Goal: Information Seeking & Learning: Learn about a topic

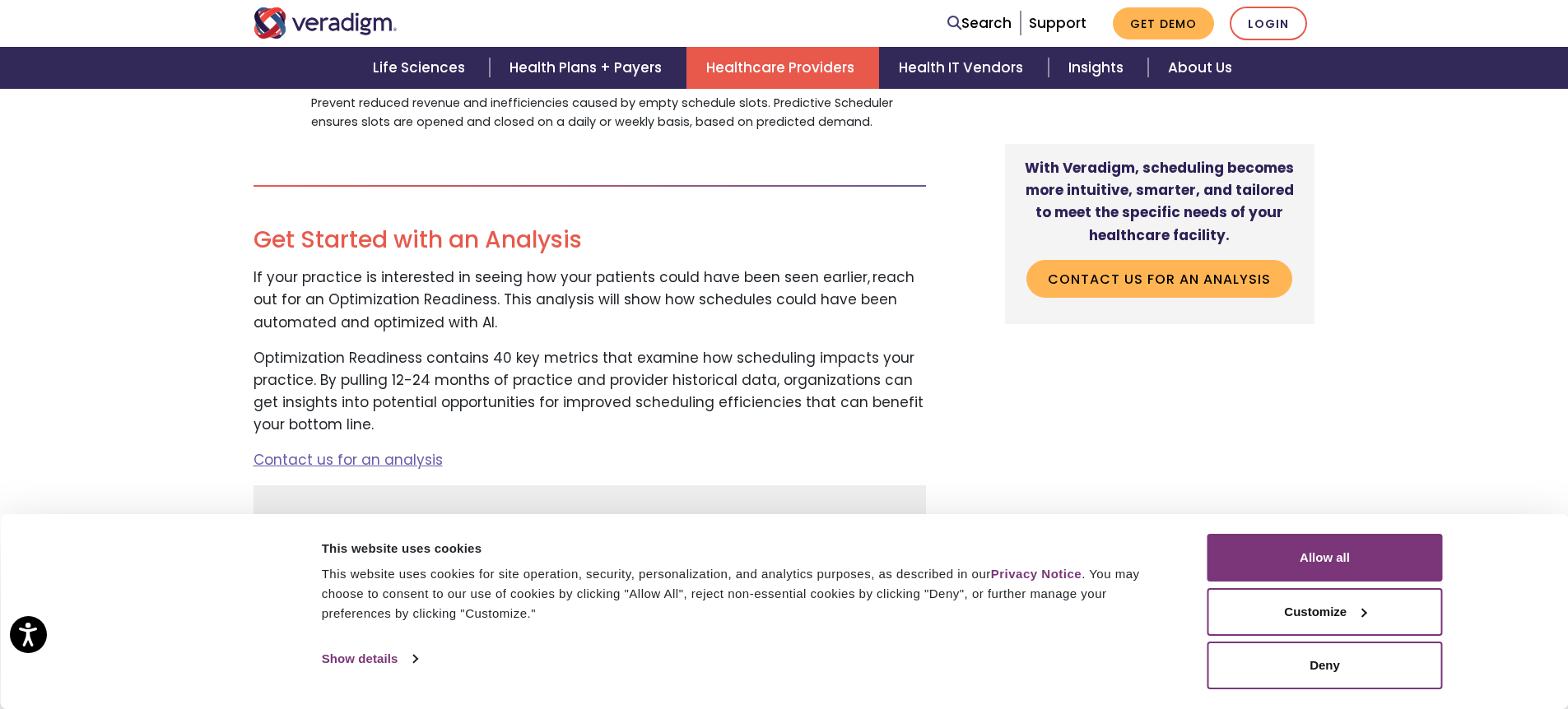
scroll to position [2066, 0]
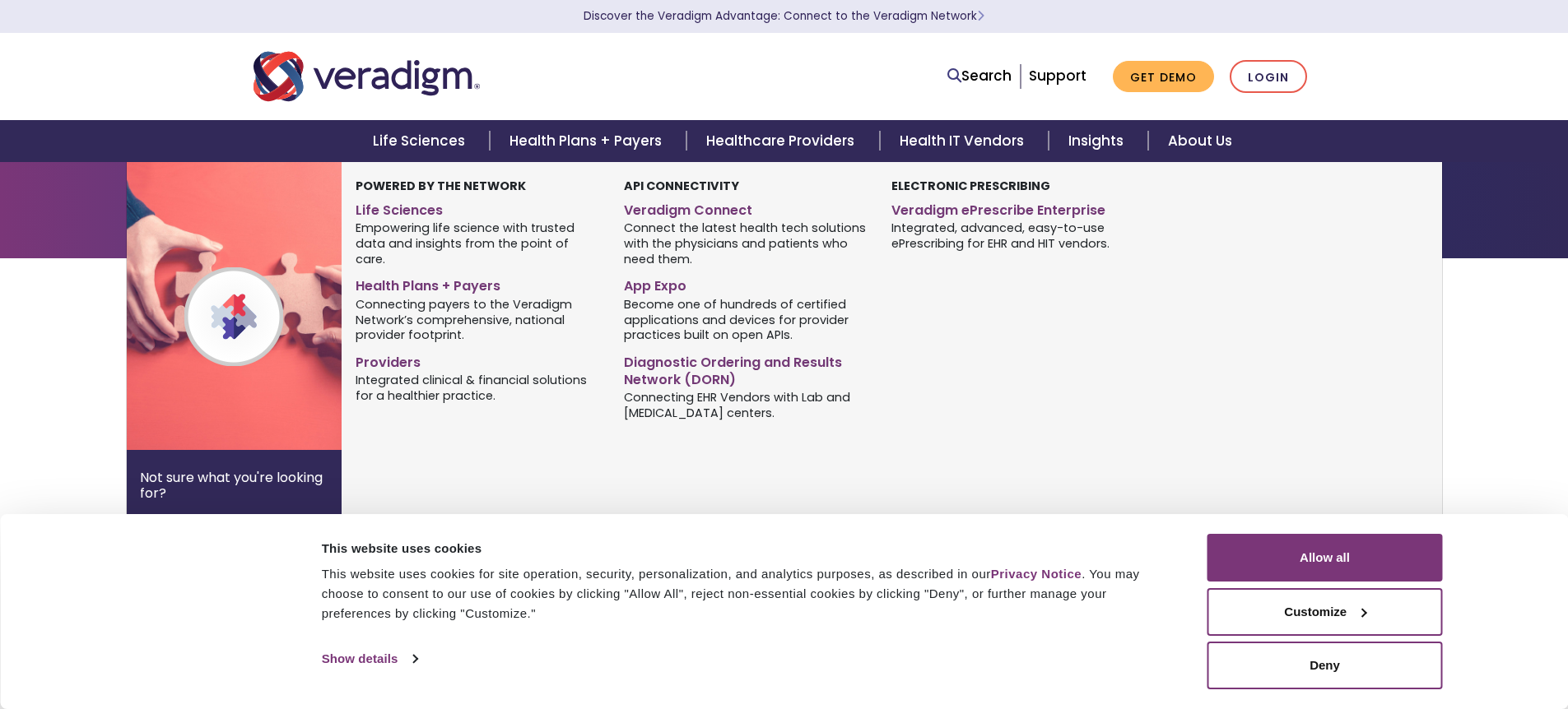
scroll to position [1004, 0]
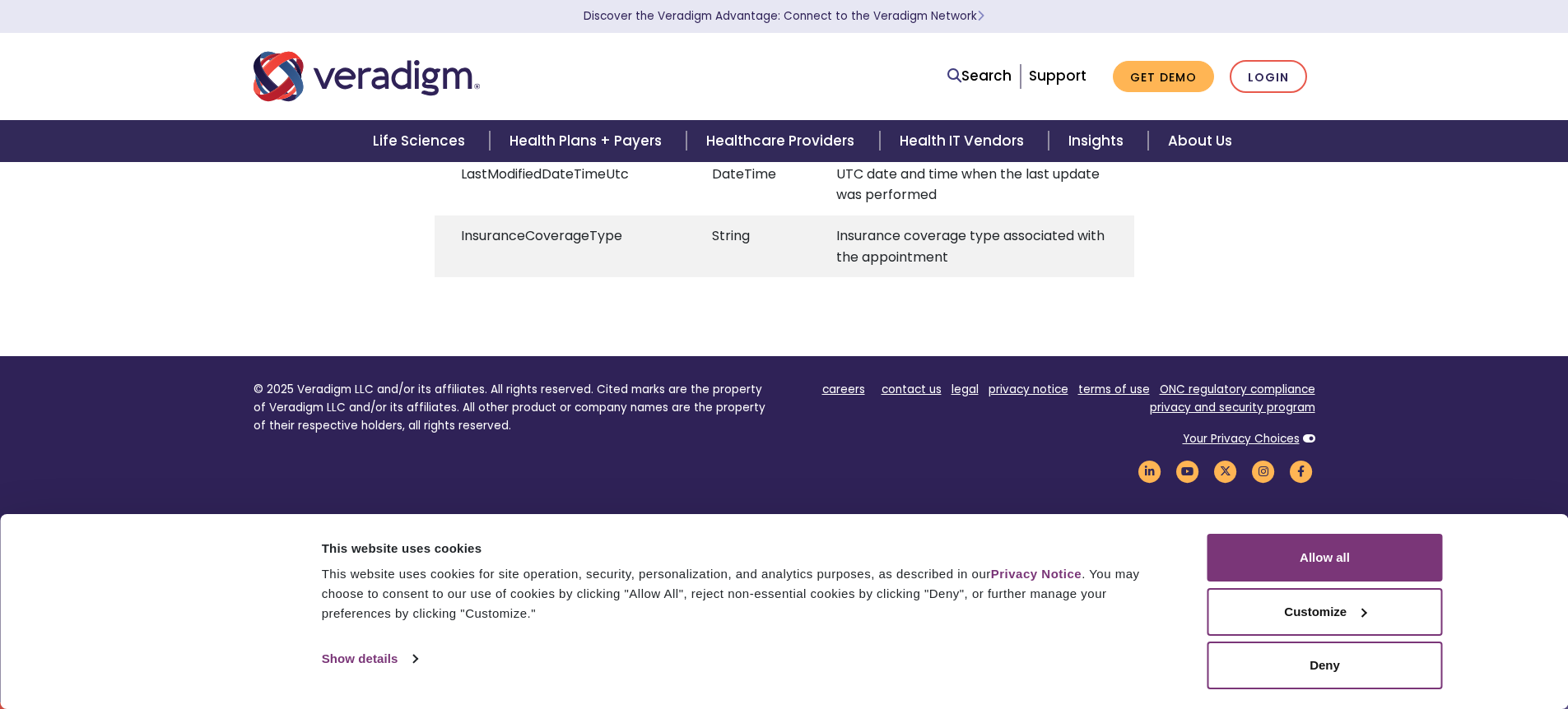
click at [1517, 377] on footer "© 2025 Veradigm LLC and/or its affiliates. All rights reserved. Cited marks are…" at bounding box center [784, 529] width 1568 height 346
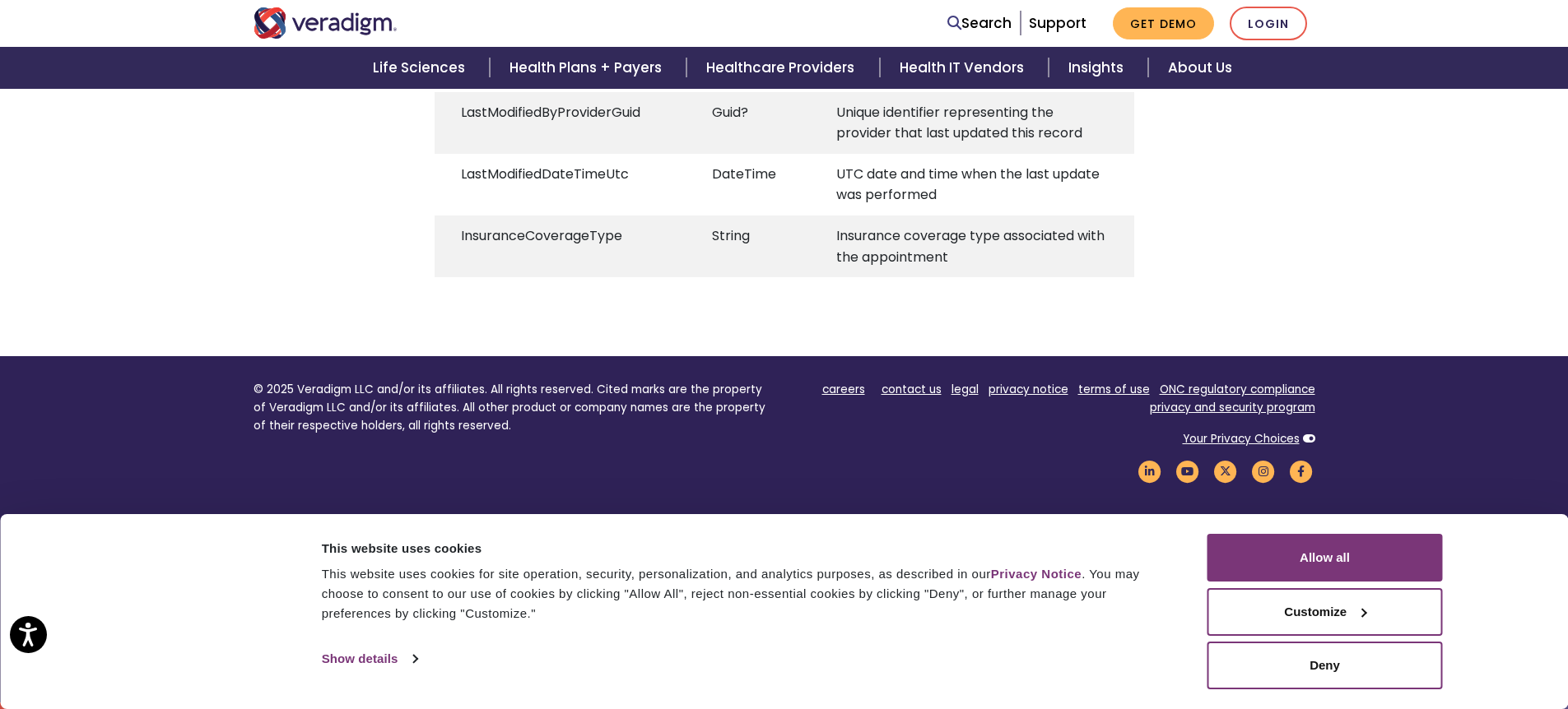
scroll to position [0, 0]
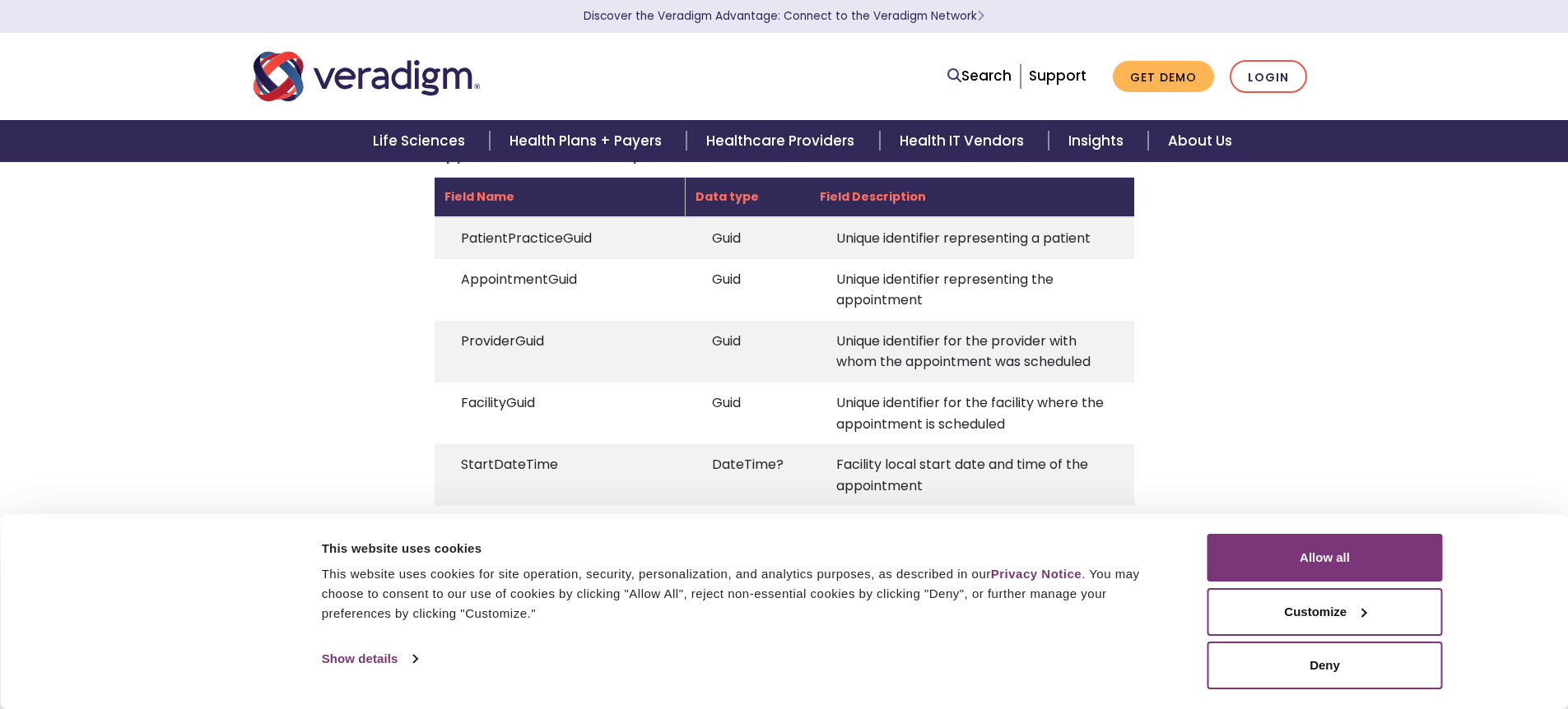
scroll to position [209, 0]
